Goal: Task Accomplishment & Management: Manage account settings

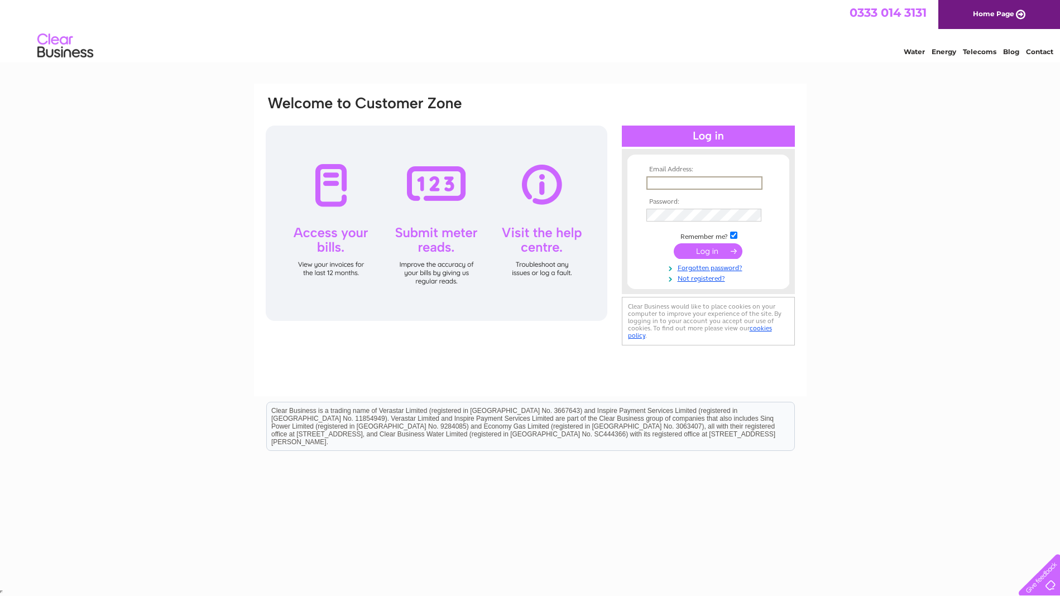
type input "trevor.bingham@artsincdesign.com"
click at [708, 253] on input "submit" at bounding box center [707, 251] width 69 height 16
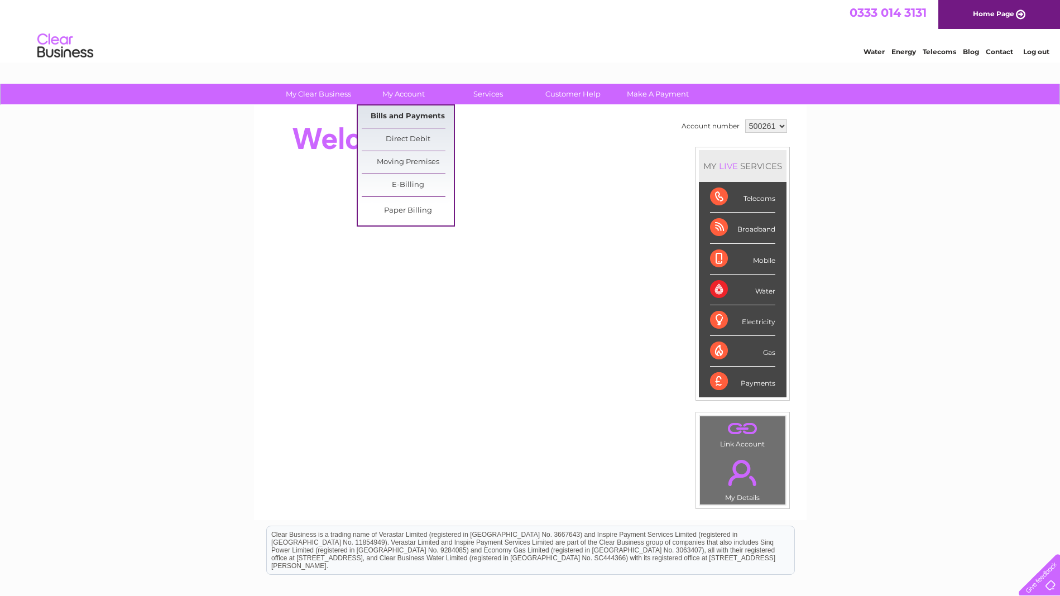
click at [411, 115] on link "Bills and Payments" at bounding box center [408, 116] width 92 height 22
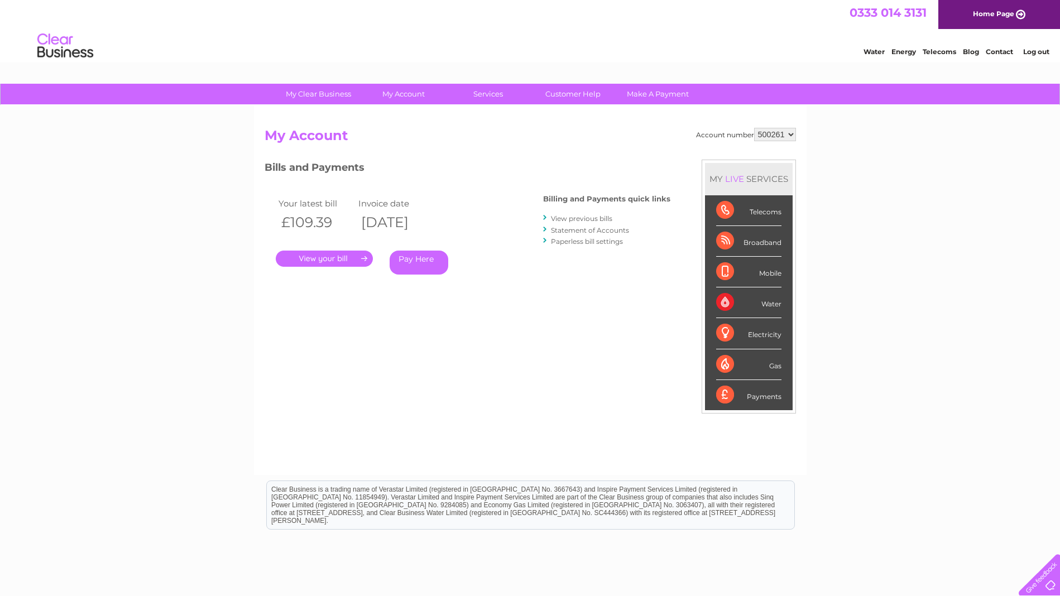
click at [340, 261] on link "." at bounding box center [324, 259] width 97 height 16
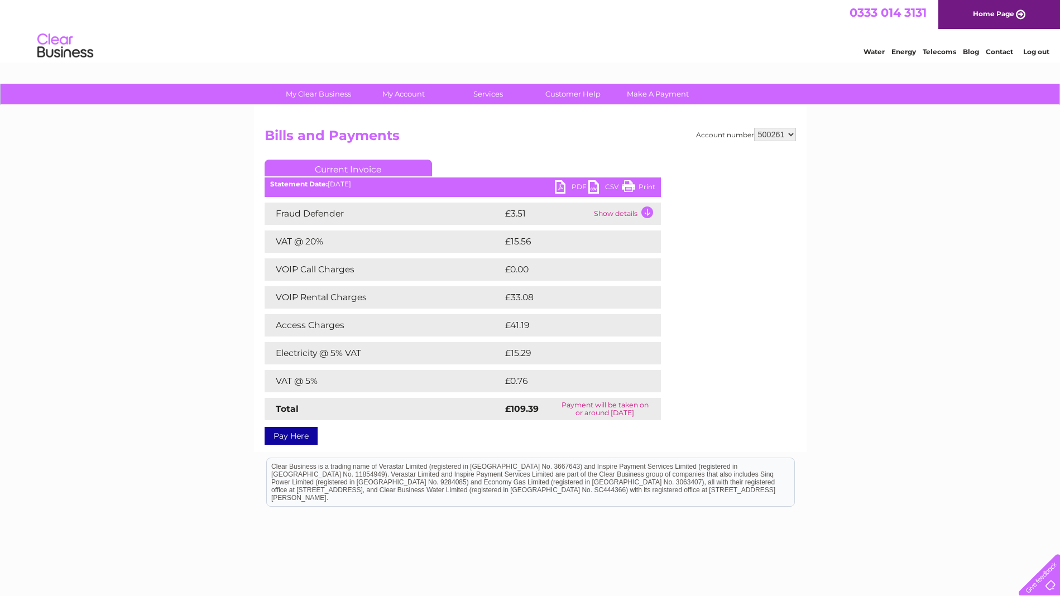
click at [561, 184] on link "PDF" at bounding box center [571, 188] width 33 height 16
